Goal: Task Accomplishment & Management: Use online tool/utility

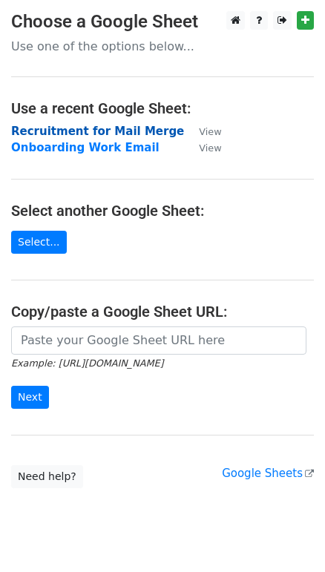
click at [107, 133] on strong "Recruitment for Mail Merge" at bounding box center [97, 131] width 173 height 13
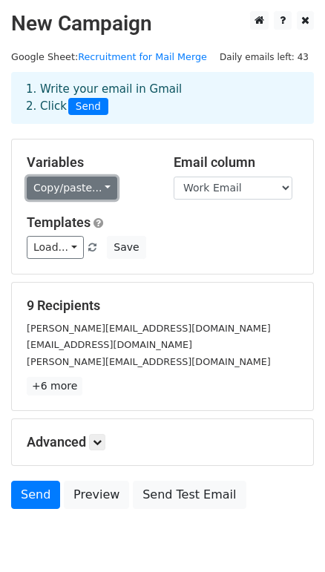
click at [117, 199] on link "Copy/paste..." at bounding box center [72, 187] width 90 height 23
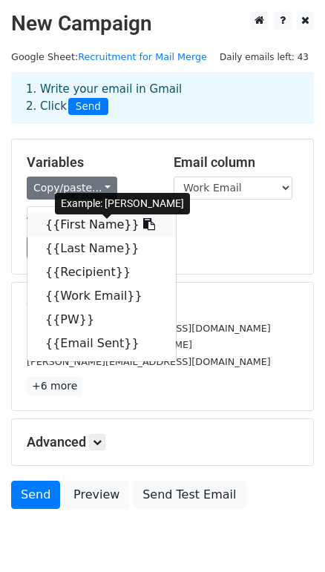
click at [107, 237] on link "{{First Name}}" at bounding box center [101, 225] width 148 height 24
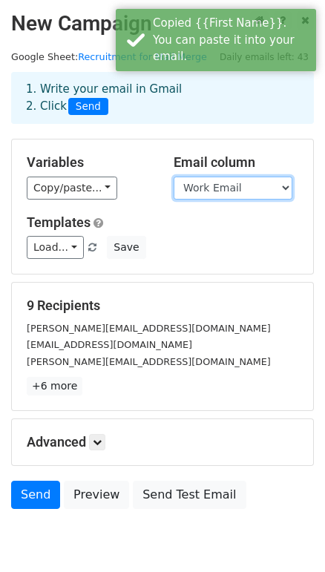
click at [283, 199] on select "First Name Last Name Recipient Work Email PW Email Sent" at bounding box center [233, 187] width 119 height 23
select select "Recipient"
click at [174, 189] on select "First Name Last Name Recipient Work Email PW Email Sent" at bounding box center [233, 187] width 119 height 23
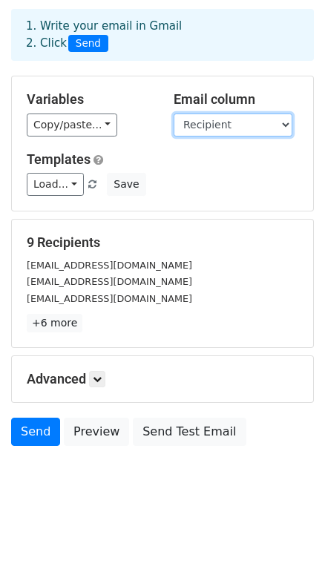
scroll to position [115, 0]
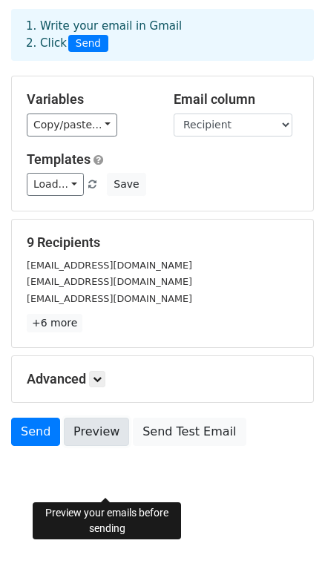
click at [113, 426] on link "Preview" at bounding box center [96, 431] width 65 height 28
click at [104, 430] on link "Preview" at bounding box center [96, 431] width 65 height 28
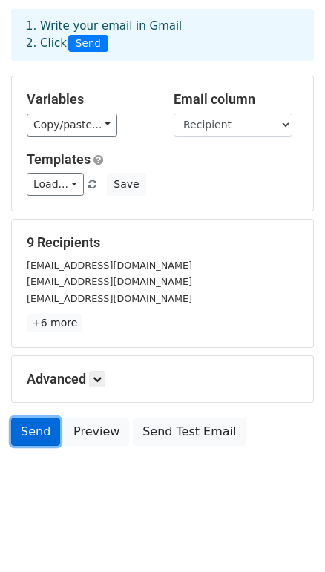
click at [38, 420] on link "Send" at bounding box center [35, 431] width 49 height 28
